Goal: Navigation & Orientation: Find specific page/section

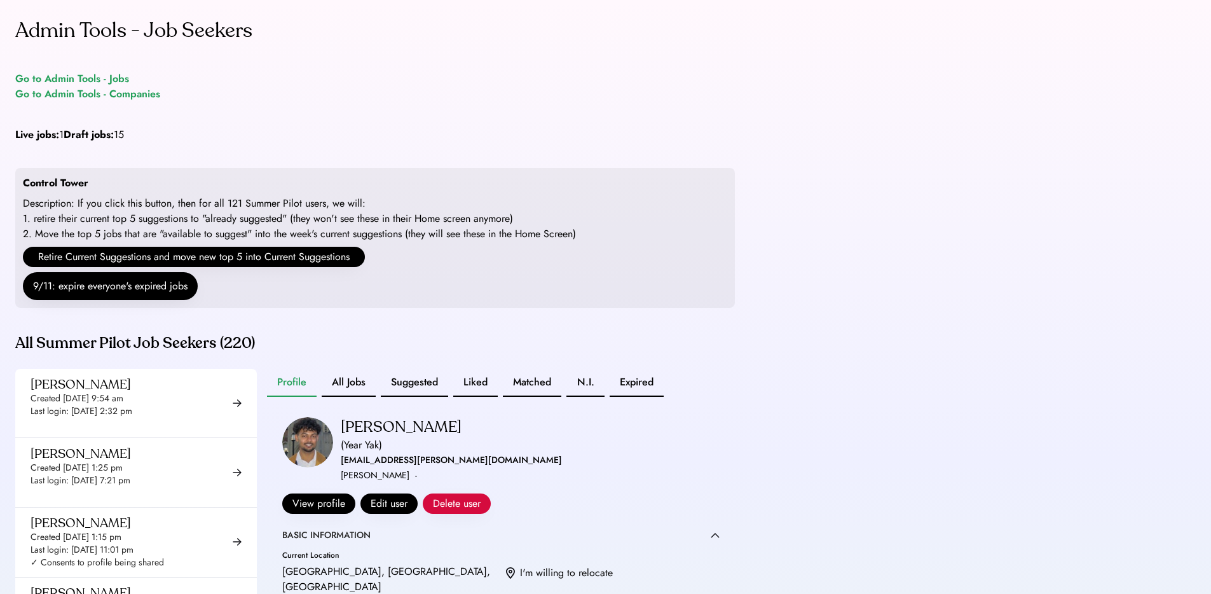
scroll to position [11482, 0]
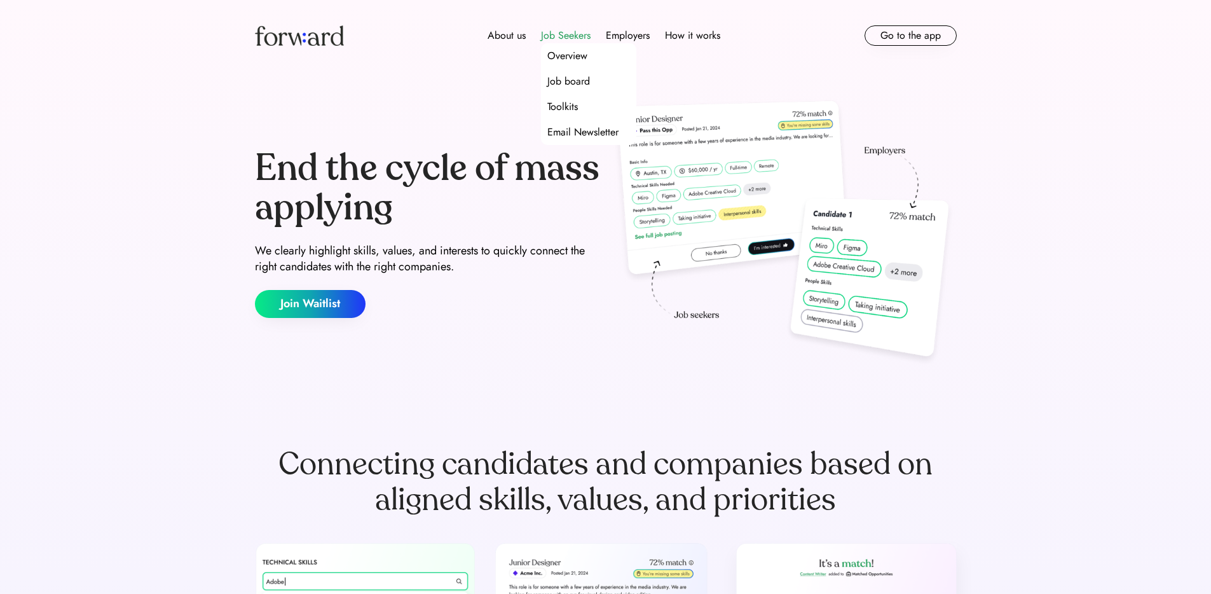
click at [556, 35] on div "Job Seekers" at bounding box center [566, 35] width 50 height 15
click at [564, 54] on div "Overview" at bounding box center [567, 55] width 40 height 15
